Goal: Entertainment & Leisure: Consume media (video, audio)

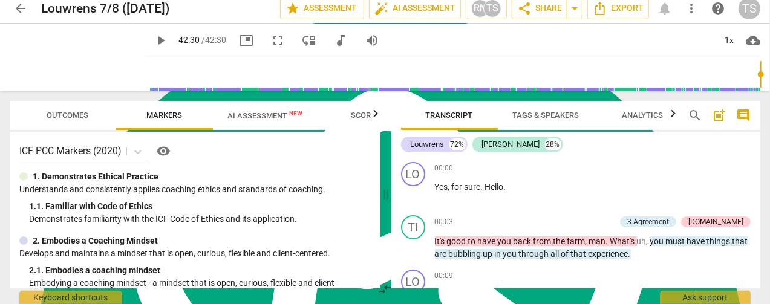
scroll to position [349, 0]
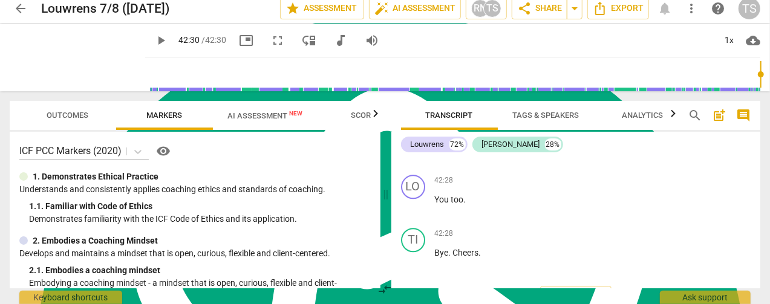
click at [23, 9] on span "arrow_back" at bounding box center [20, 8] width 15 height 15
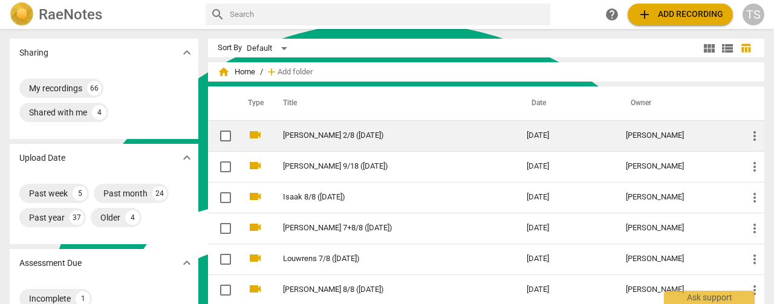
click at [317, 138] on link "[PERSON_NAME] 2/8 ([DATE])" at bounding box center [383, 135] width 200 height 9
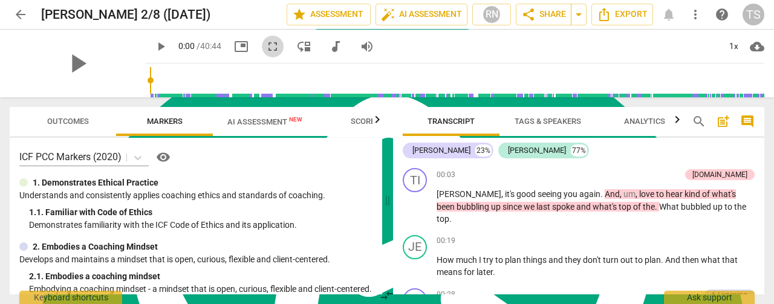
click at [265, 51] on span "fullscreen" at bounding box center [272, 46] width 15 height 15
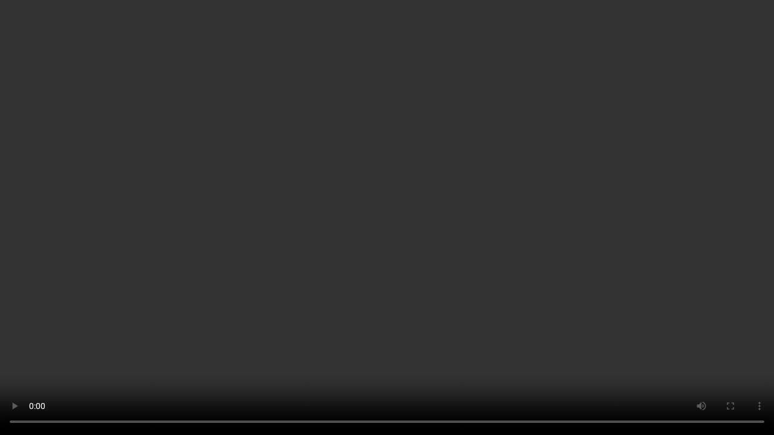
scroll to position [293, 0]
type input "138"
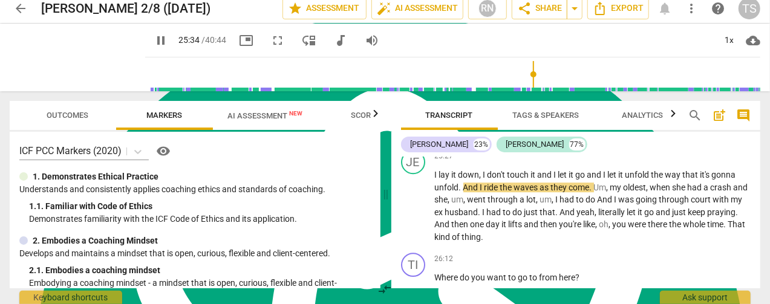
scroll to position [349, 0]
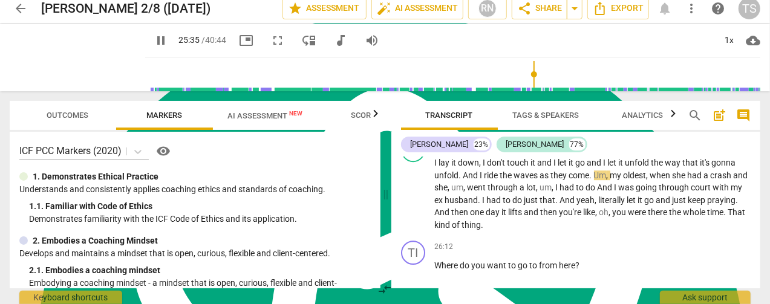
type input "1536"
click at [25, 13] on span "arrow_back" at bounding box center [20, 8] width 15 height 15
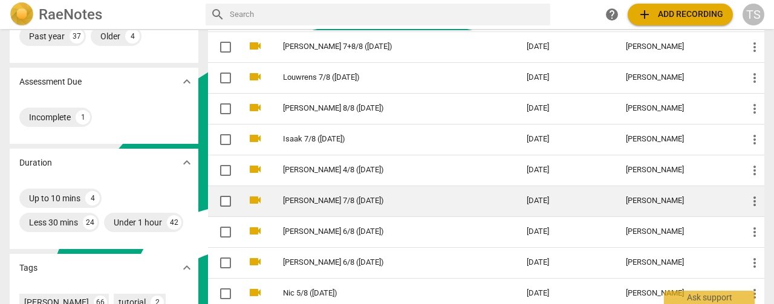
scroll to position [242, 0]
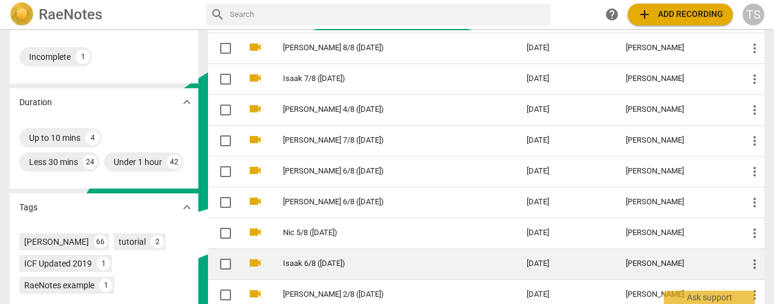
click at [368, 260] on link "Isaak 6/8 ([DATE])" at bounding box center [383, 263] width 200 height 9
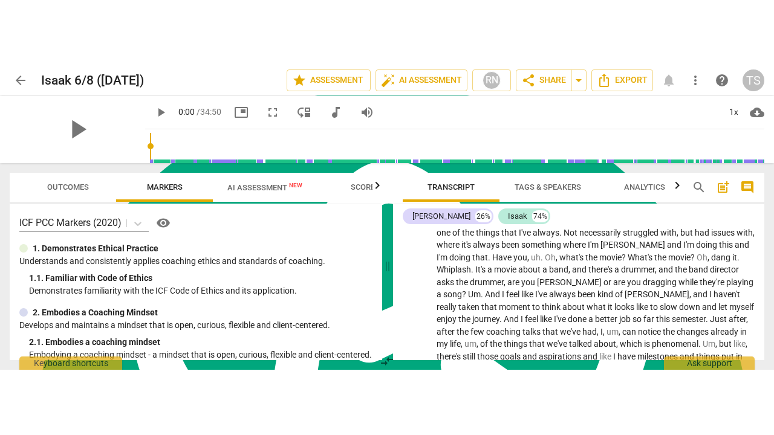
scroll to position [1511, 0]
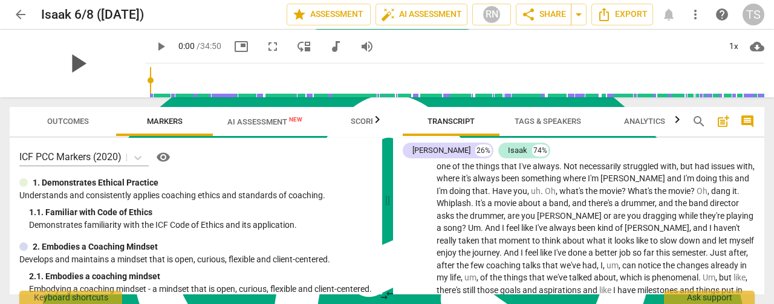
click at [73, 63] on span "play_arrow" at bounding box center [77, 63] width 31 height 31
click at [265, 50] on span "fullscreen" at bounding box center [272, 46] width 15 height 15
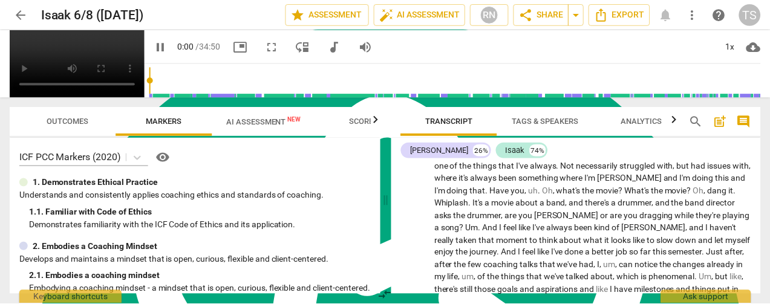
scroll to position [261, 0]
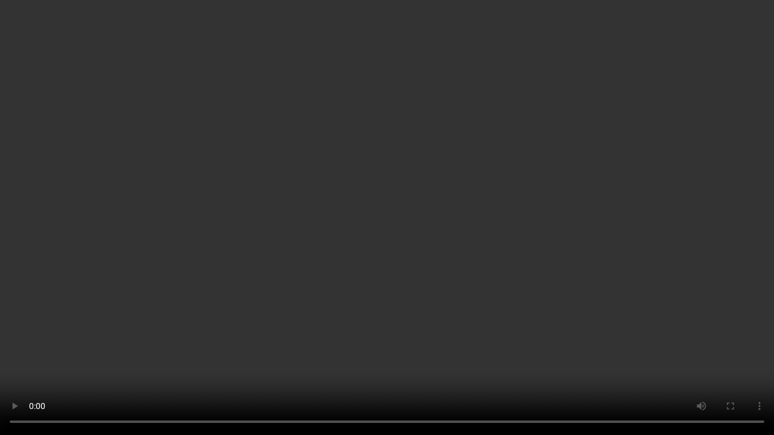
type input "4"
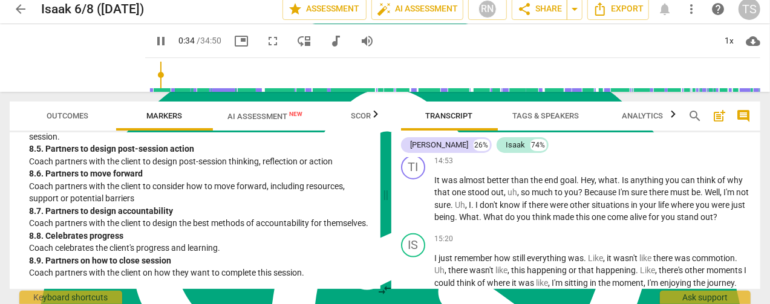
scroll to position [6, 0]
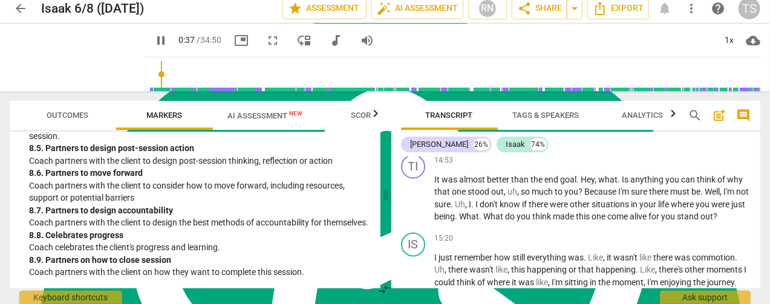
type input "38"
click at [21, 9] on span "arrow_back" at bounding box center [20, 8] width 15 height 15
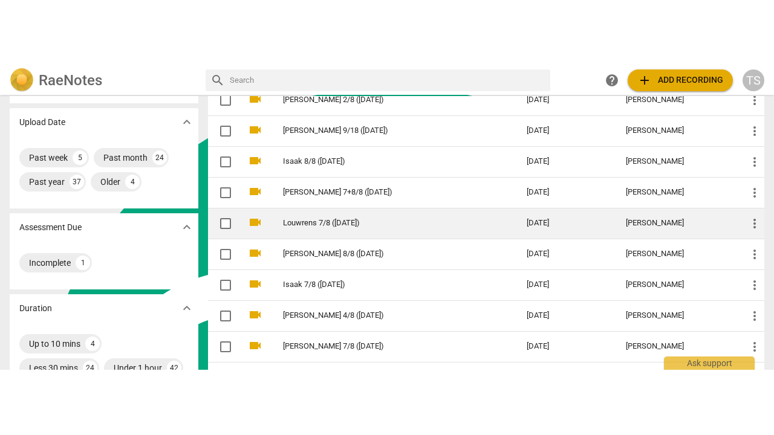
scroll to position [121, 0]
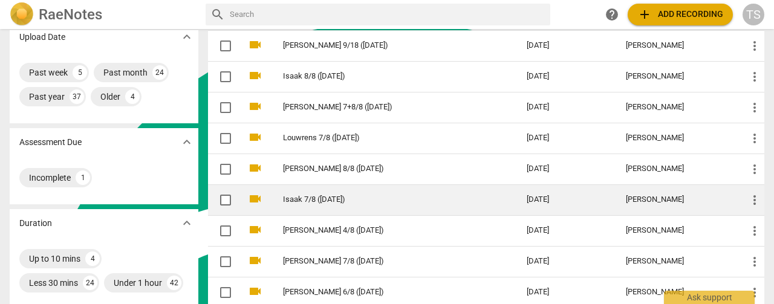
click at [346, 203] on td "Isaak 7/8 ([DATE])" at bounding box center [392, 199] width 248 height 31
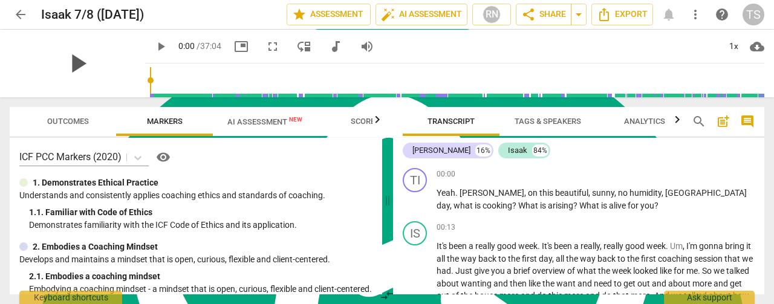
click at [68, 62] on span "play_arrow" at bounding box center [77, 63] width 31 height 31
click at [265, 51] on span "fullscreen" at bounding box center [272, 46] width 15 height 15
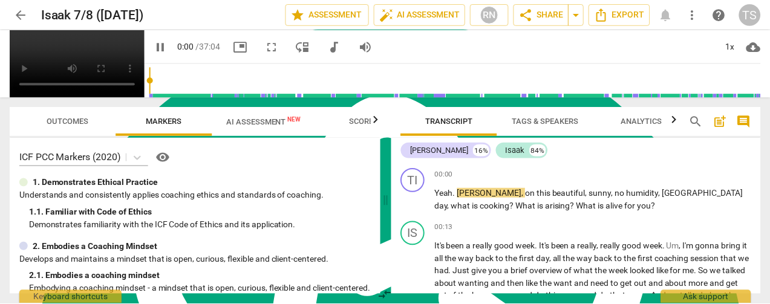
scroll to position [261, 0]
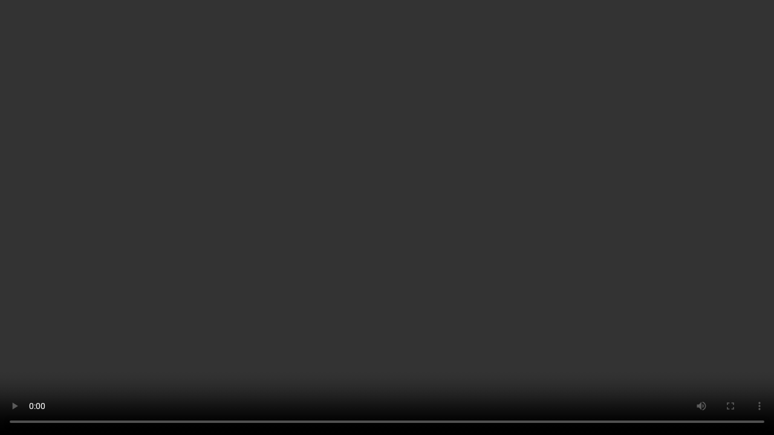
type input "31"
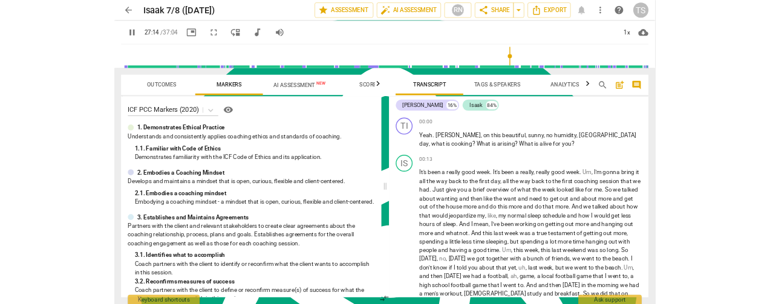
scroll to position [349, 0]
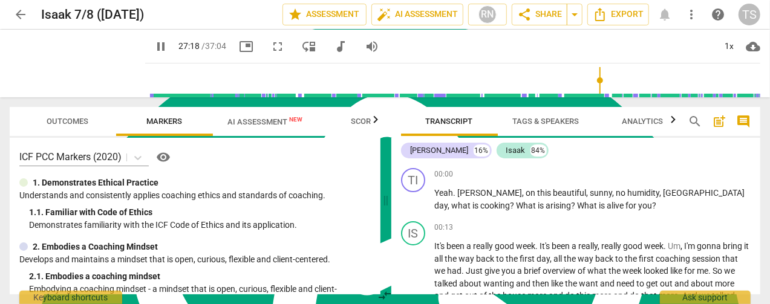
type input "1639"
